Goal: Transaction & Acquisition: Book appointment/travel/reservation

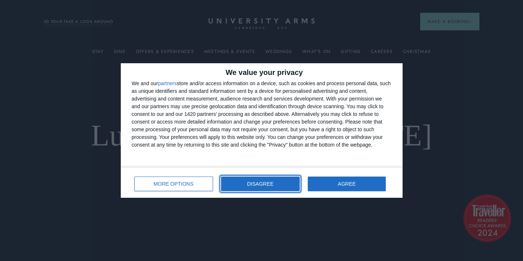
click at [239, 181] on button "DISAGREE" at bounding box center [260, 184] width 79 height 15
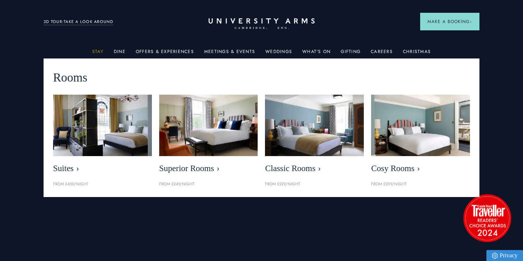
click at [104, 51] on link "Stay" at bounding box center [97, 54] width 11 height 10
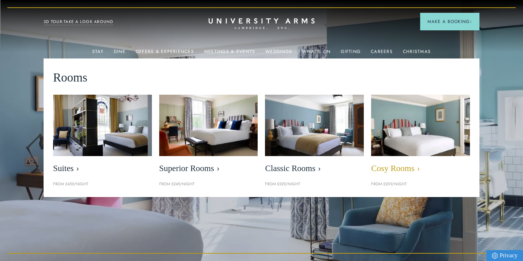
click at [405, 112] on img at bounding box center [420, 125] width 113 height 71
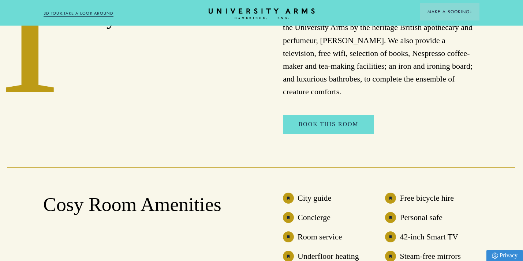
scroll to position [342, 0]
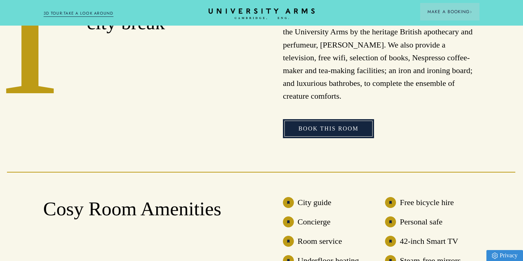
click at [342, 119] on link "Book This Room" at bounding box center [328, 128] width 91 height 19
